Goal: Transaction & Acquisition: Purchase product/service

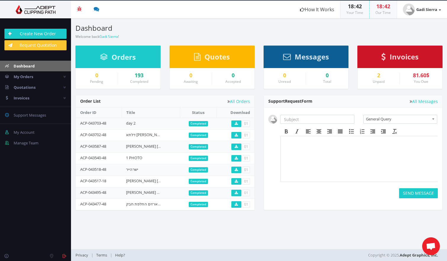
click at [419, 78] on div "81.60$" at bounding box center [421, 76] width 33 height 6
click at [385, 78] on div "2 Unpaid" at bounding box center [379, 79] width 42 height 12
click at [373, 78] on div "2" at bounding box center [378, 76] width 33 height 6
click at [417, 75] on div "81.60$" at bounding box center [421, 76] width 33 height 6
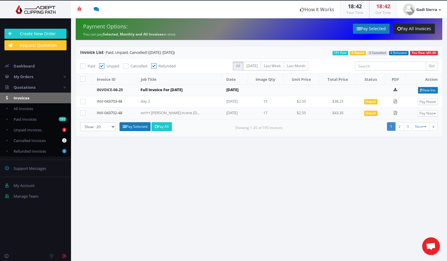
click at [86, 102] on label at bounding box center [84, 102] width 8 height 6
click at [86, 102] on input"] "checkbox" at bounding box center [84, 102] width 4 height 4
checkbox input"] "true"
click at [84, 111] on icon at bounding box center [82, 112] width 5 height 5
click at [84, 111] on input"] "checkbox" at bounding box center [84, 113] width 4 height 4
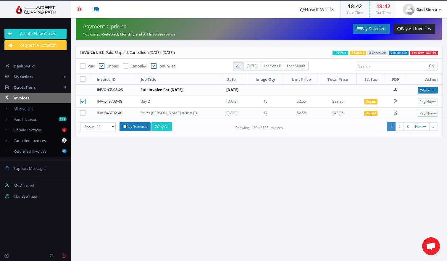
checkbox input"] "true"
click at [135, 127] on link "Pay Selected" at bounding box center [135, 126] width 31 height 9
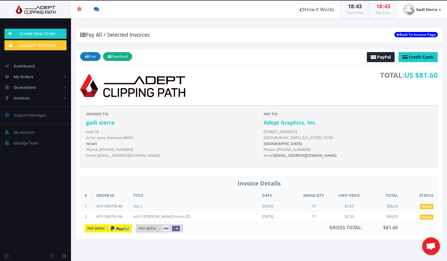
click at [153, 228] on img at bounding box center [159, 228] width 47 height 8
